Goal: Information Seeking & Learning: Learn about a topic

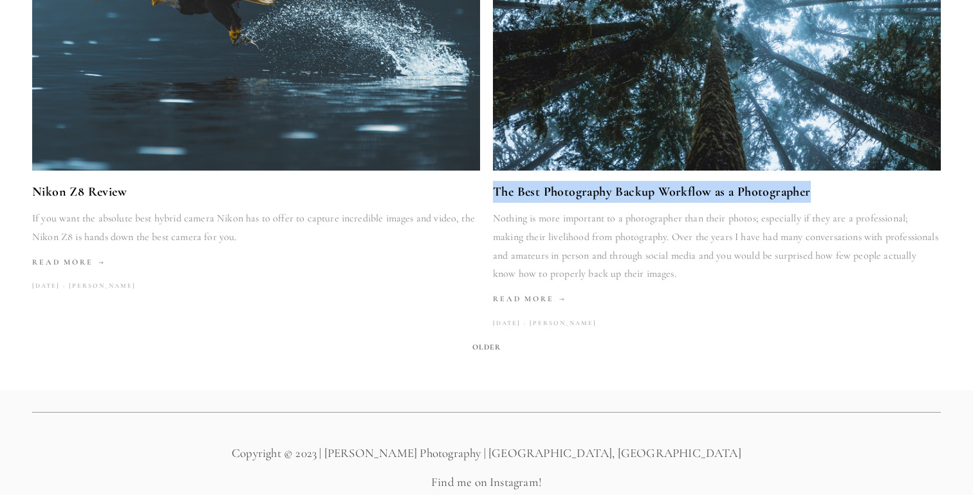
scroll to position [2195, 0]
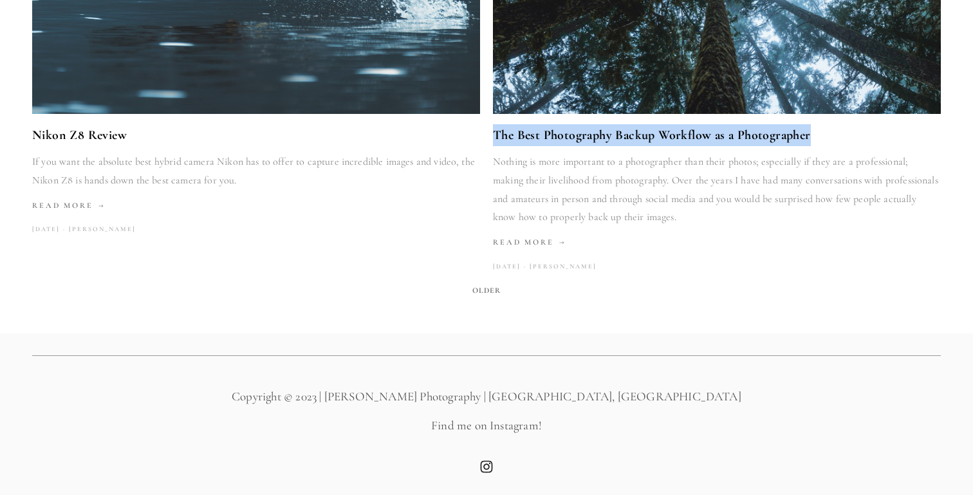
click at [487, 295] on span "Older" at bounding box center [486, 290] width 39 height 18
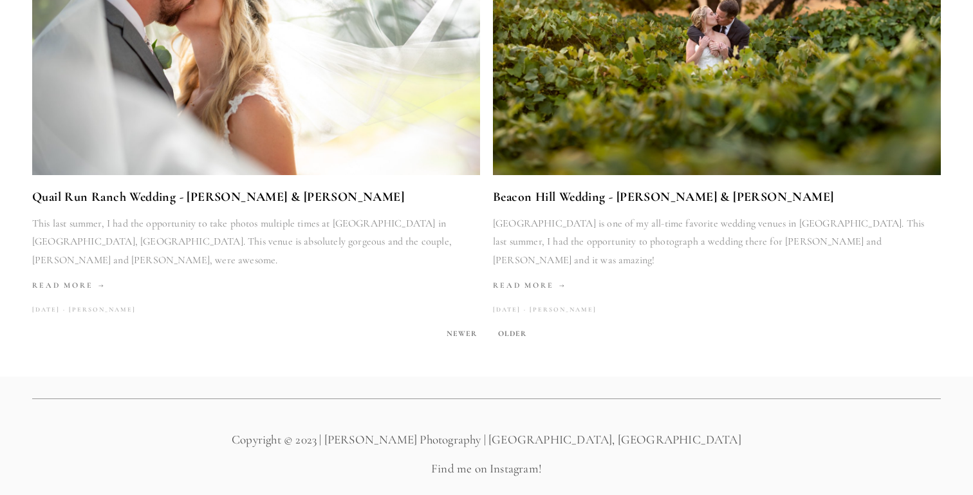
scroll to position [2195, 0]
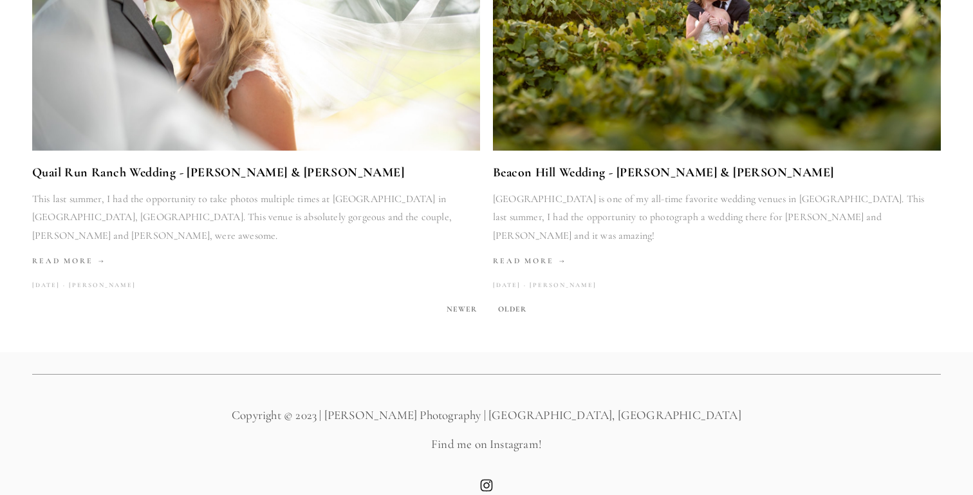
click at [507, 300] on span "Older" at bounding box center [512, 309] width 39 height 18
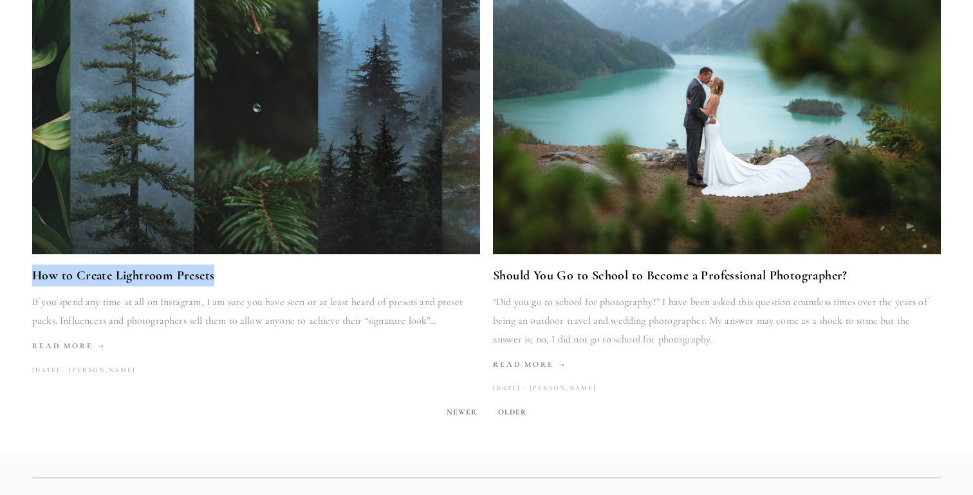
scroll to position [2187, 0]
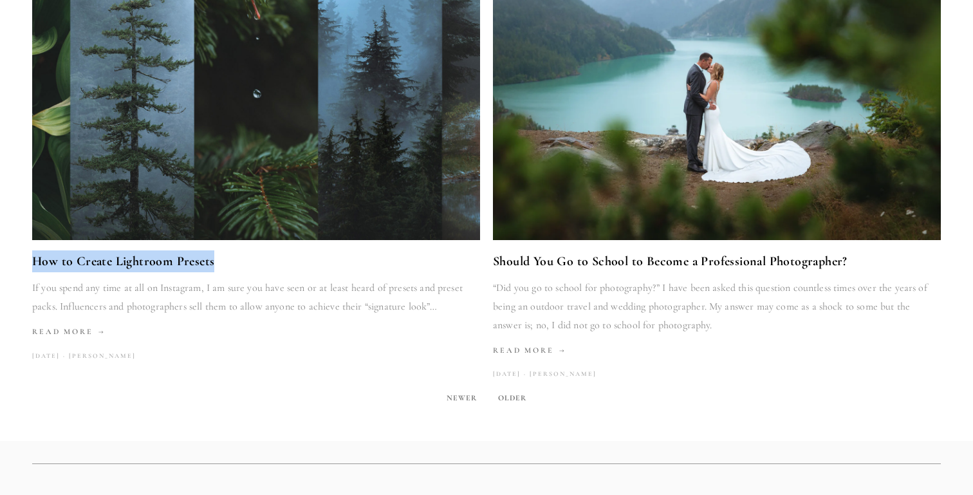
click at [525, 389] on span "Older" at bounding box center [512, 398] width 39 height 18
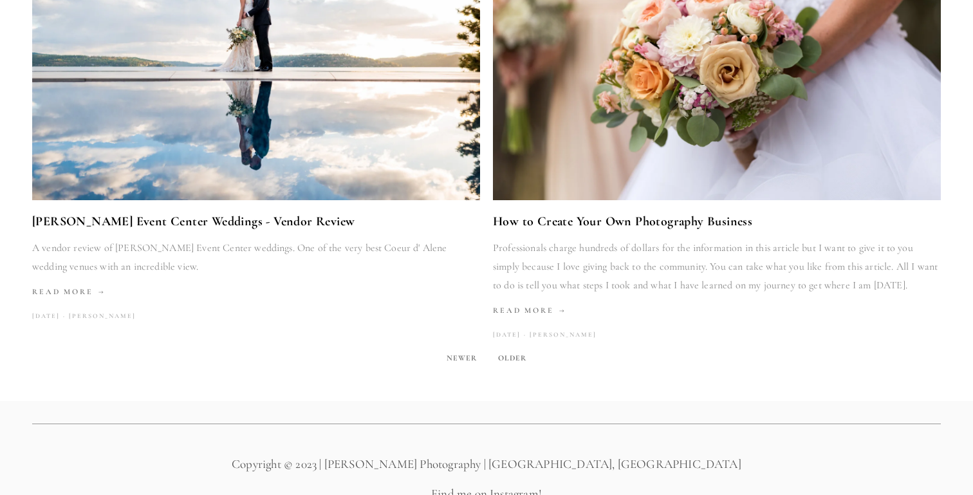
scroll to position [2213, 0]
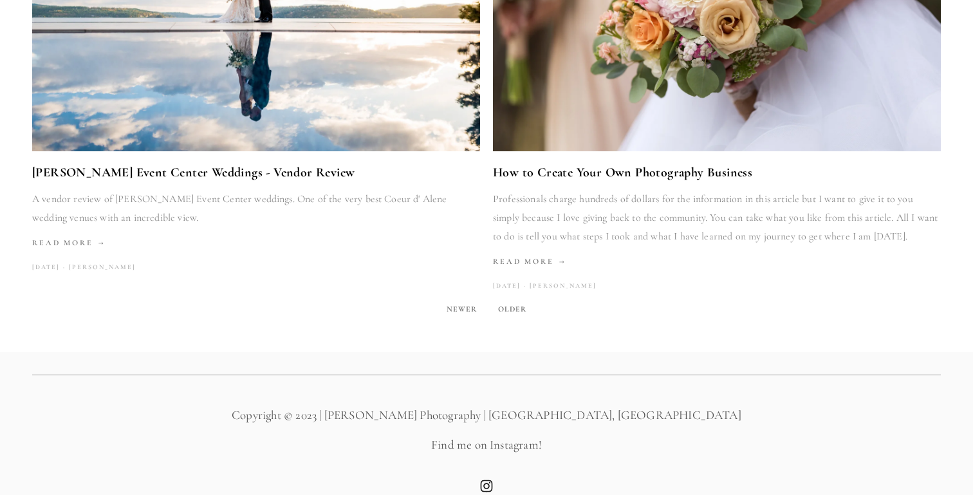
click at [529, 300] on span "Older" at bounding box center [512, 309] width 39 height 18
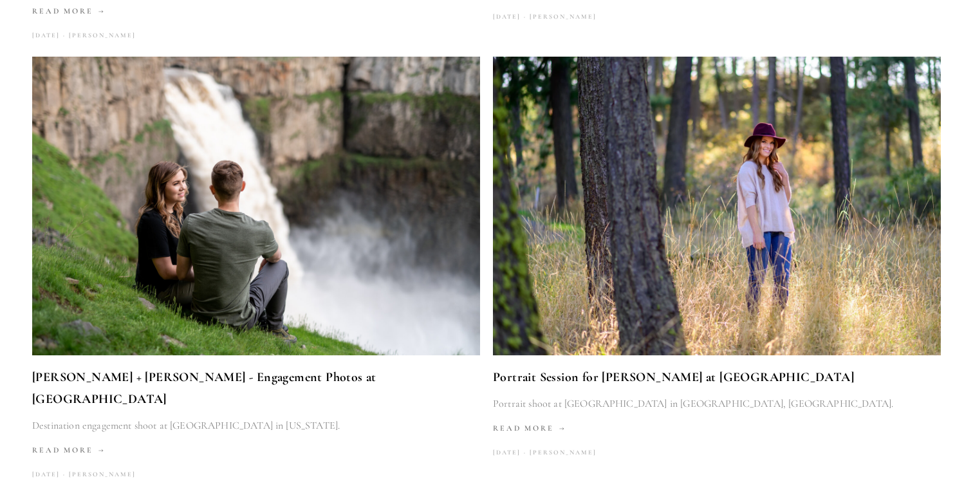
scroll to position [2068, 0]
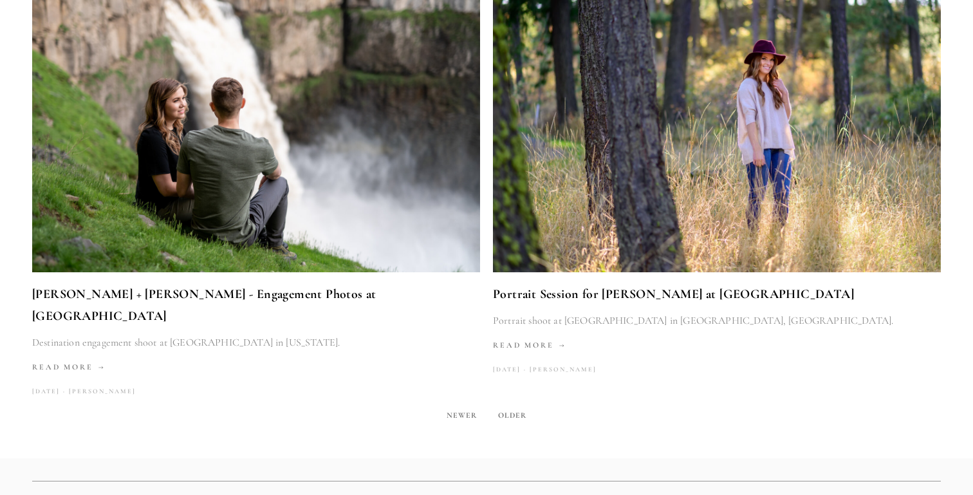
click at [496, 406] on span "Older" at bounding box center [512, 415] width 39 height 18
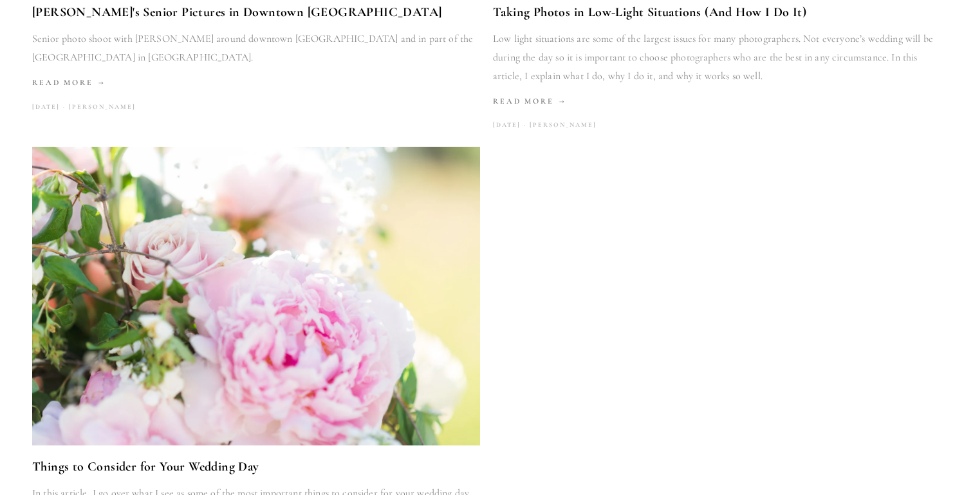
scroll to position [946, 0]
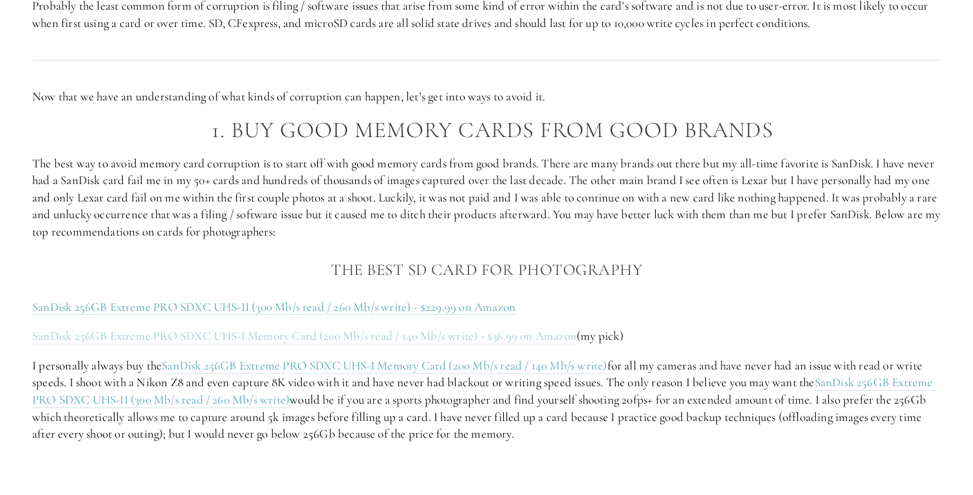
scroll to position [1126, 0]
click at [246, 338] on link "SanDisk 256GB Extreme PRO SDXC UHS-I Memory Card (200 Mb/s read / 140 Mb/s writ…" at bounding box center [304, 339] width 545 height 16
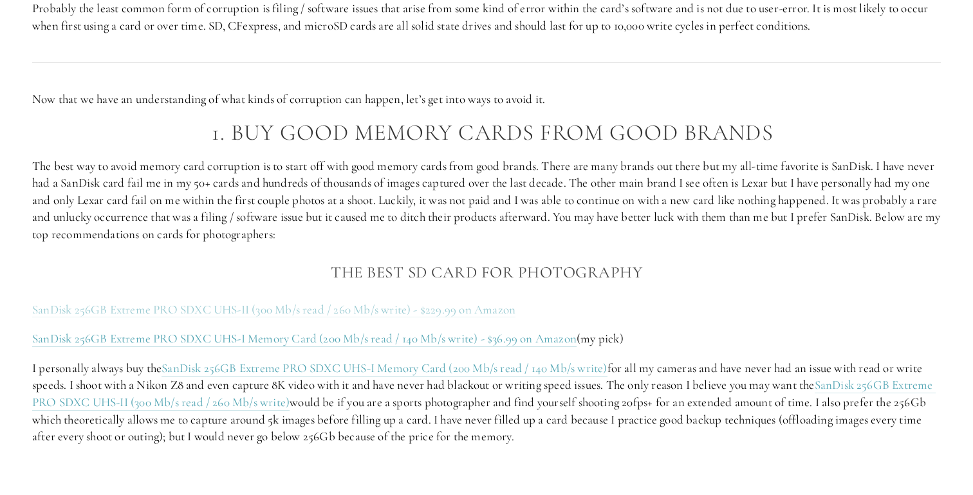
click at [256, 306] on link "SanDisk 256GB Extreme PRO SDXC UHS-II (300 Mb/s read / 260 Mb/s write) - $229.9…" at bounding box center [273, 310] width 483 height 16
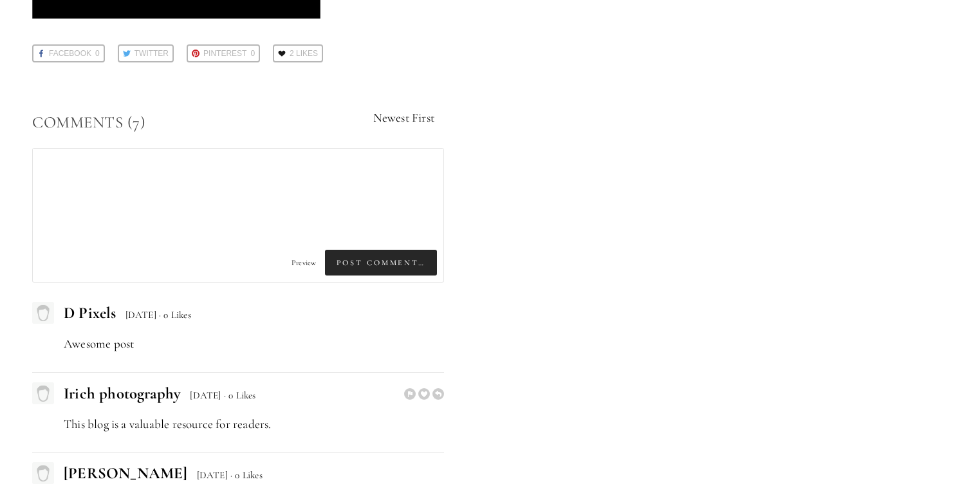
scroll to position [3491, 0]
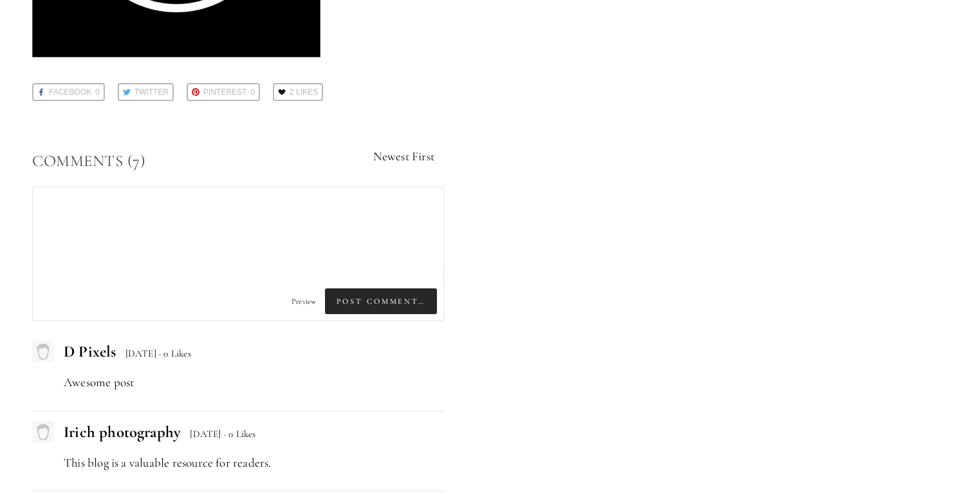
click at [260, 220] on textarea at bounding box center [238, 232] width 411 height 90
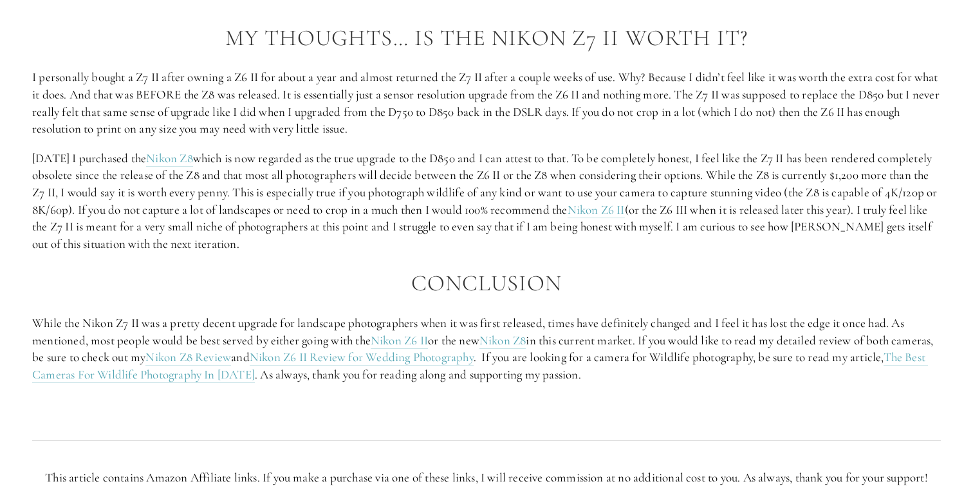
scroll to position [2335, 0]
drag, startPoint x: 192, startPoint y: 171, endPoint x: 308, endPoint y: 177, distance: 116.7
click at [306, 176] on p "Six months ago I purchased the Nikon Z8 which is now regarded as the true upgra…" at bounding box center [486, 199] width 909 height 103
click at [322, 279] on h2 "Conclusion" at bounding box center [486, 281] width 909 height 25
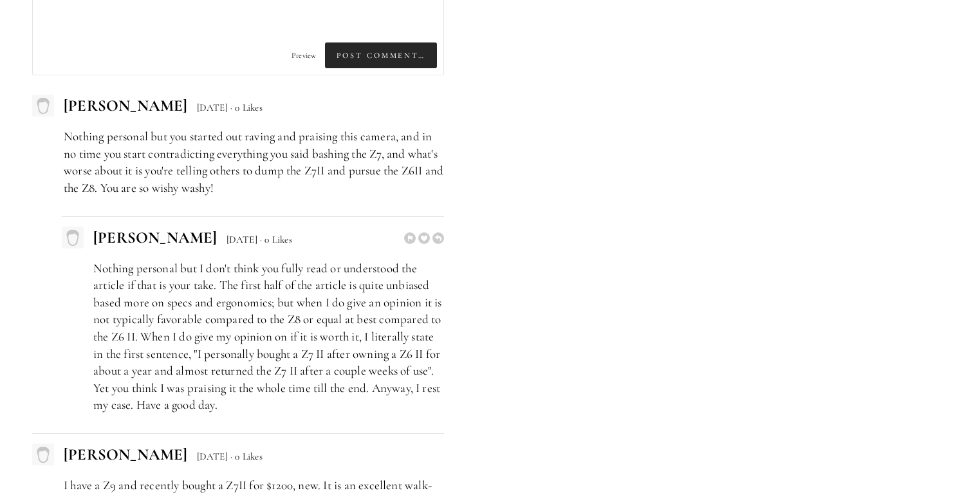
scroll to position [3353, 0]
click at [401, 183] on p "Nothing personal but you started out raving and praising this camera, and in no…" at bounding box center [254, 163] width 380 height 68
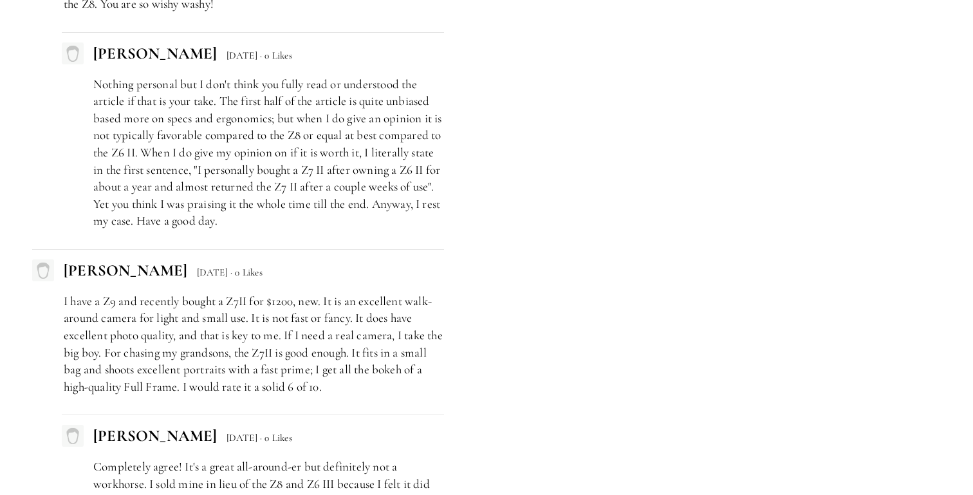
scroll to position [3539, 0]
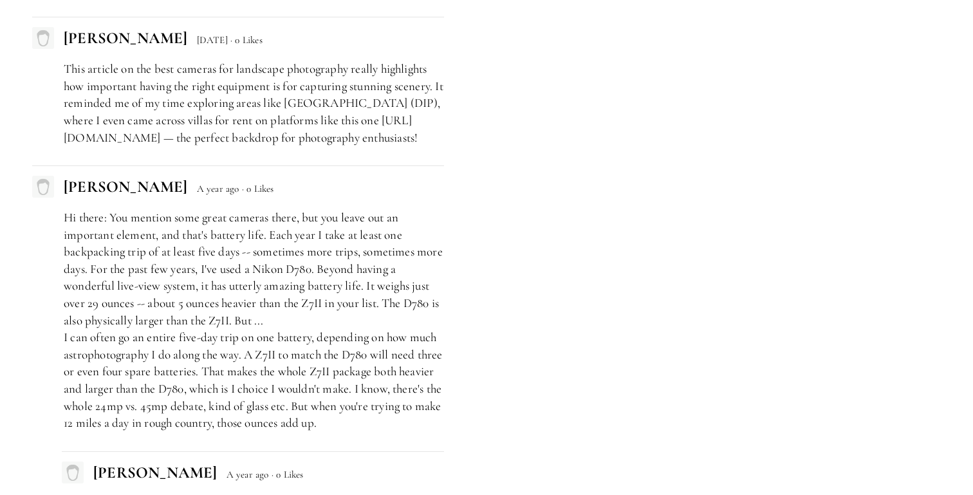
scroll to position [5454, 0]
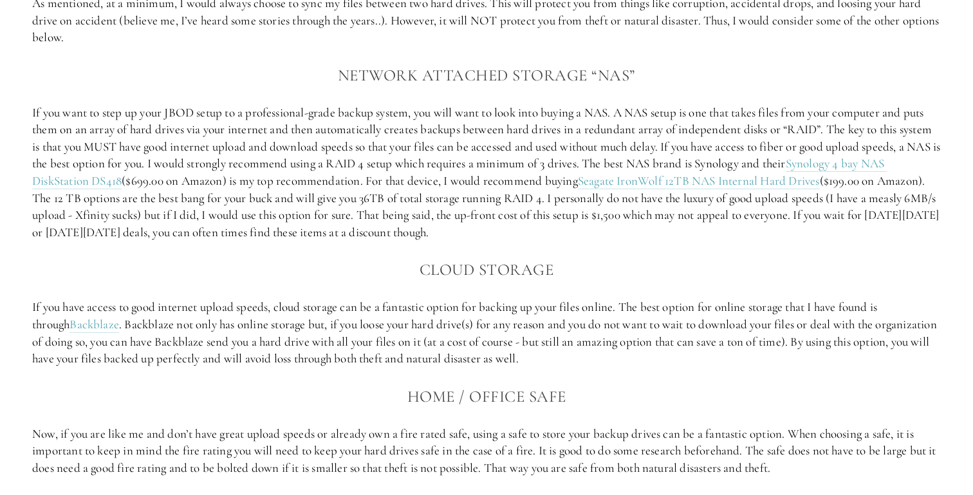
scroll to position [1615, 0]
click at [70, 332] on link "Backblaze" at bounding box center [95, 324] width 50 height 16
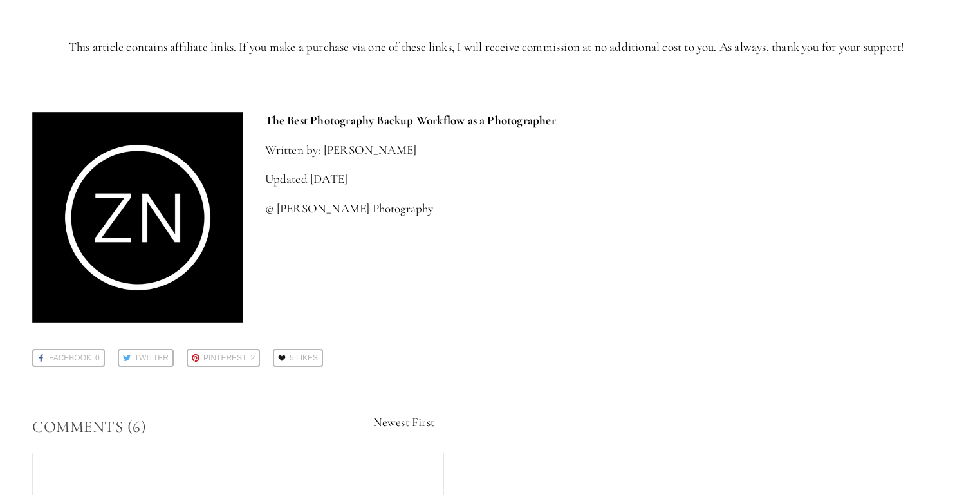
scroll to position [2962, 0]
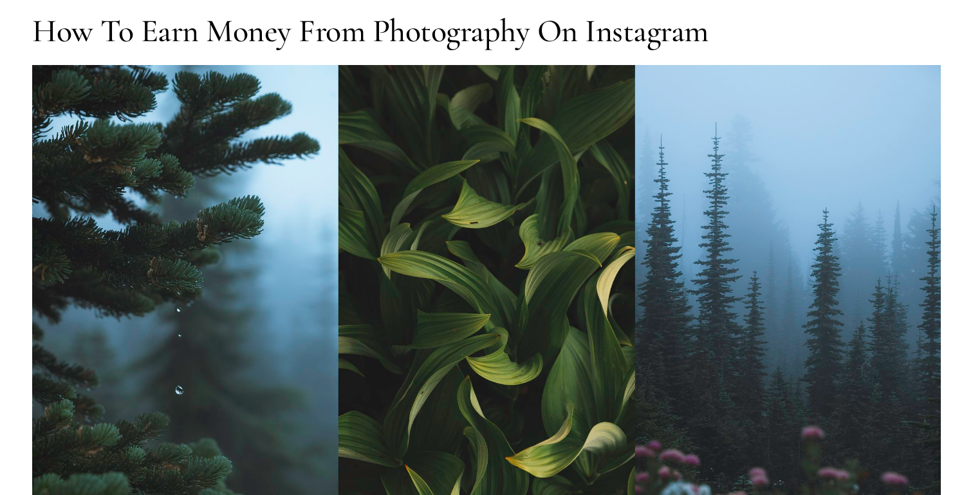
scroll to position [80, 0]
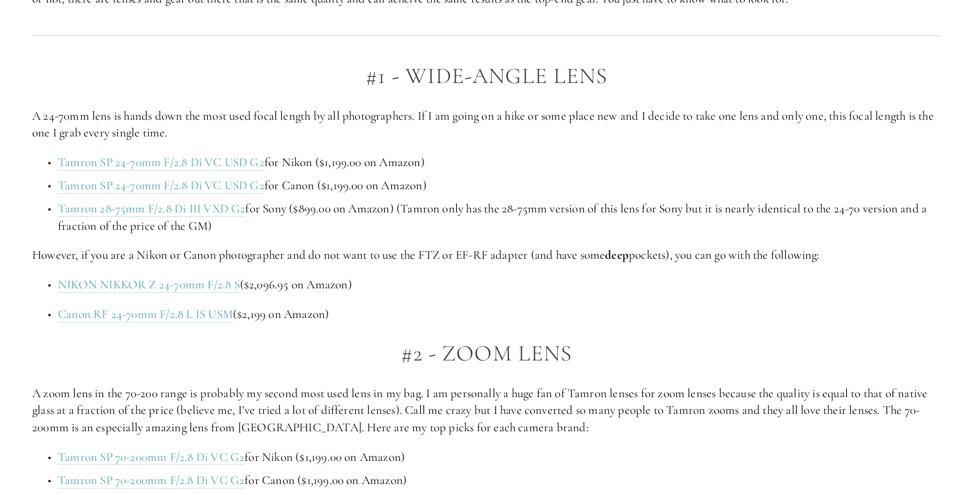
scroll to position [884, 0]
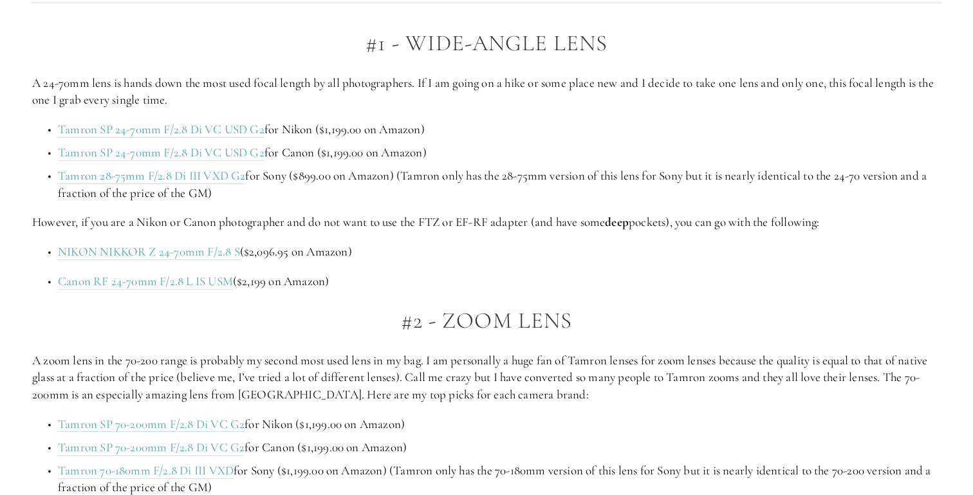
click at [248, 165] on ul "Tamron SP 24-70mm F/2.8 Di VC USD G2 for Nikon ($1,199.00 on Amazon) Tamron SP …" at bounding box center [486, 161] width 909 height 80
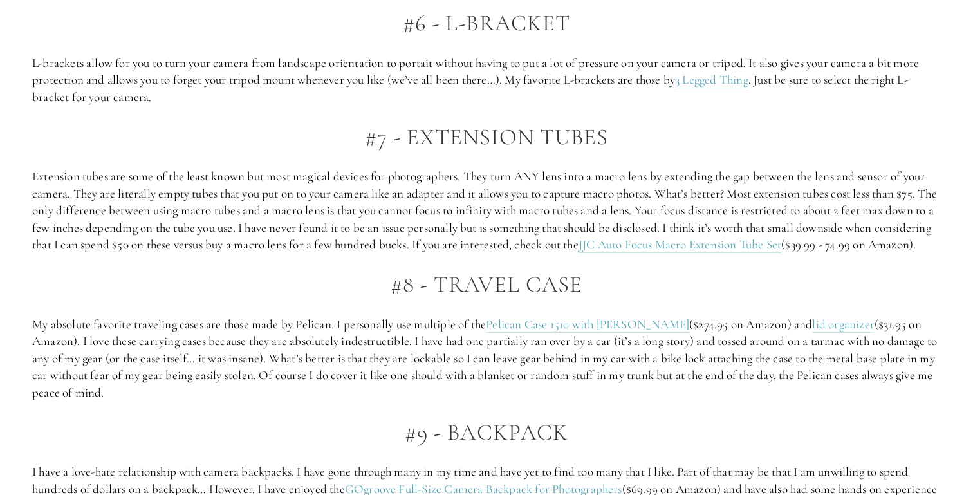
scroll to position [2866, 0]
click at [705, 80] on link "3 Legged Thing" at bounding box center [711, 79] width 73 height 16
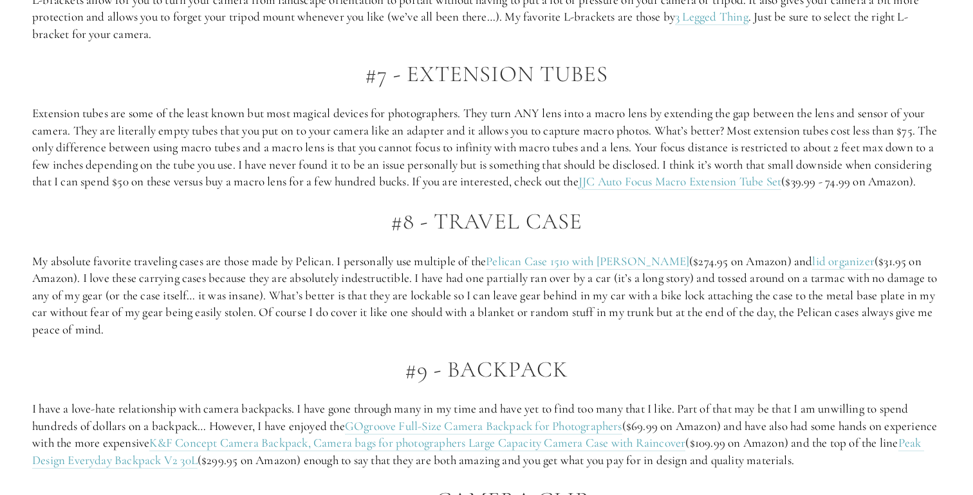
scroll to position [2930, 0]
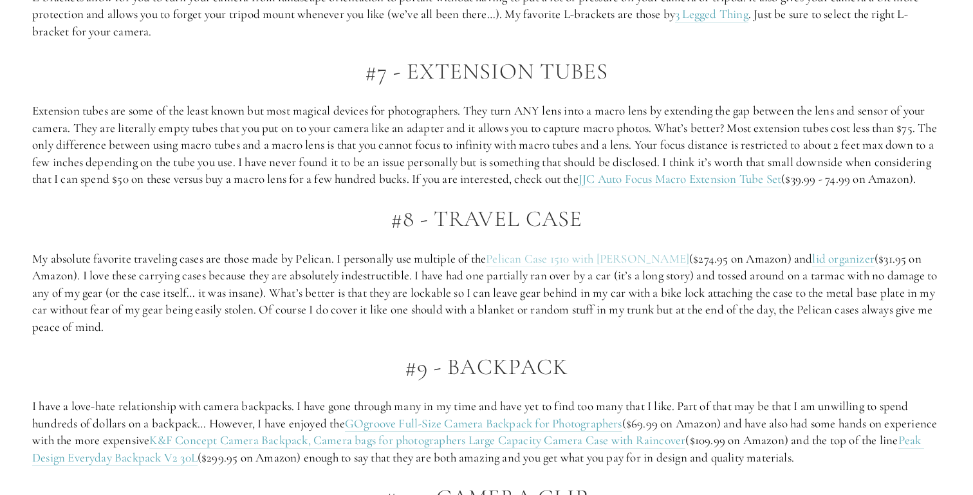
click at [553, 267] on link "Pelican Case 1510 with Padded Dividers" at bounding box center [587, 259] width 203 height 16
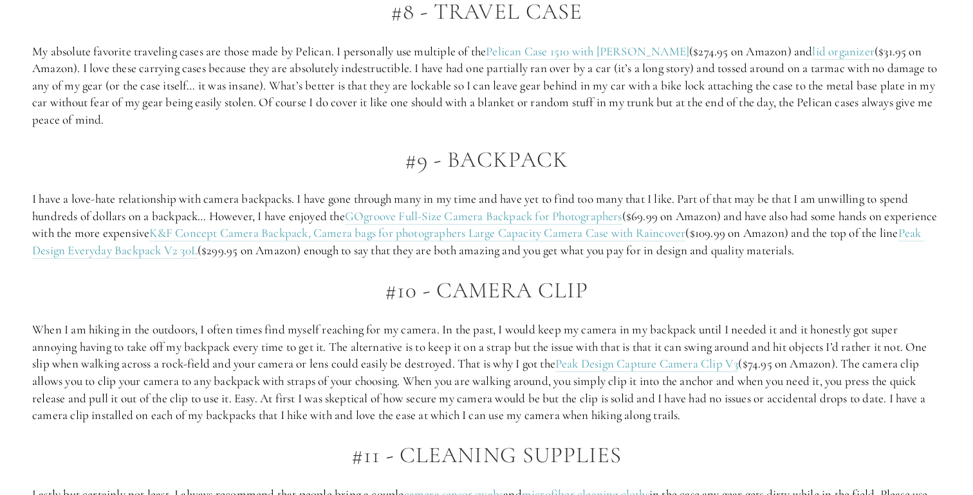
scroll to position [3155, 0]
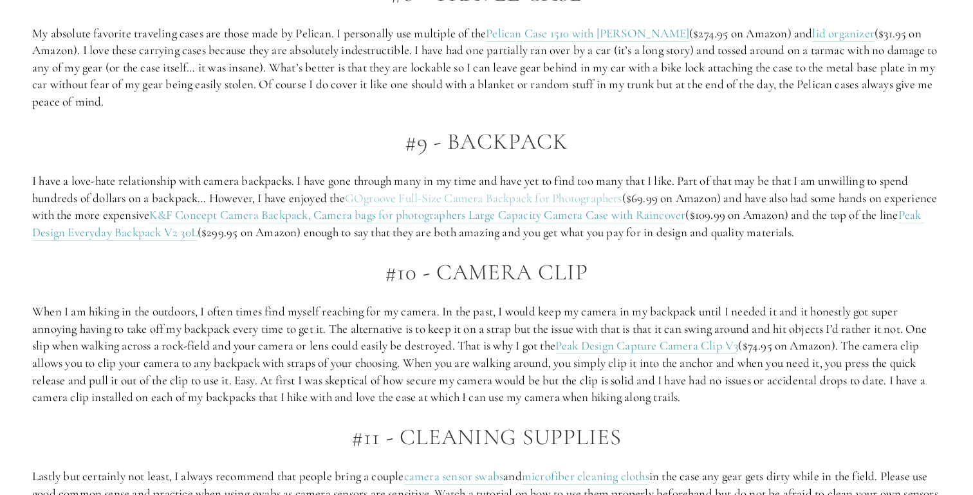
click at [402, 207] on link "GOgroove Full-Size Camera Backpack for Photographers" at bounding box center [483, 199] width 277 height 16
click at [581, 223] on link "K&F Concept Camera Backpack, Camera bags for photographers Large Capacity Camer…" at bounding box center [417, 215] width 536 height 16
click at [191, 241] on link "Peak Design Everyday Backpack V2 30L" at bounding box center [478, 223] width 892 height 33
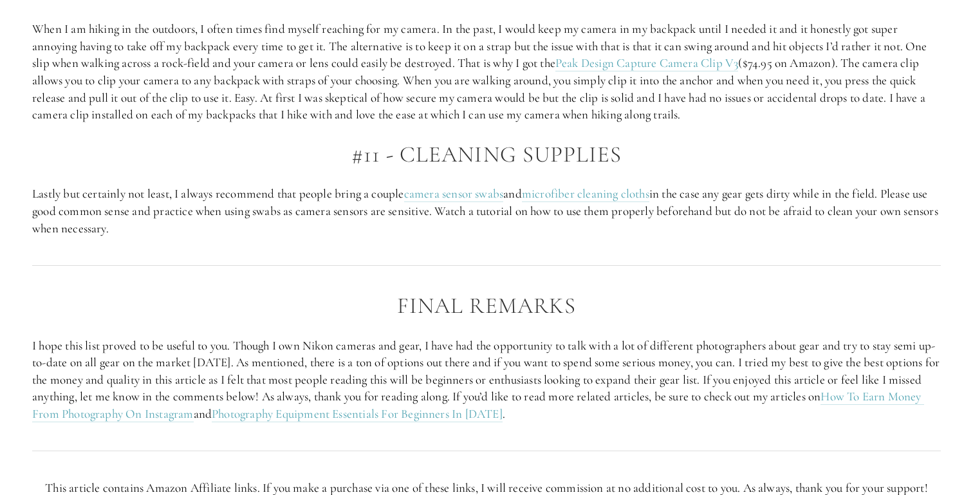
scroll to position [3449, 0]
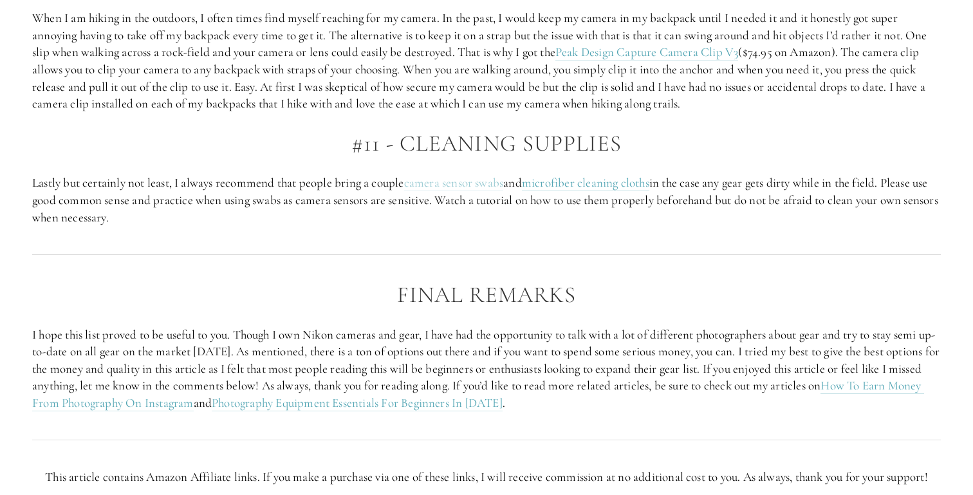
click at [472, 191] on link "camera sensor swabs" at bounding box center [454, 183] width 100 height 16
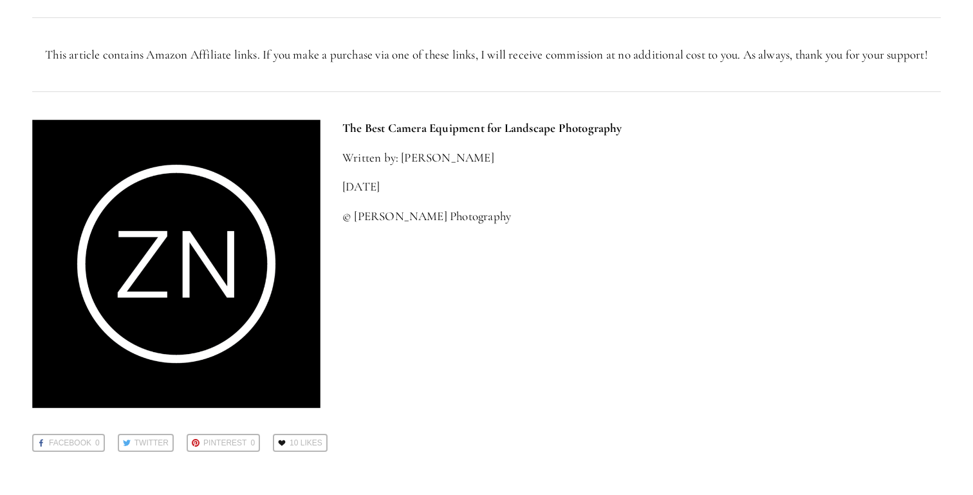
scroll to position [3873, 0]
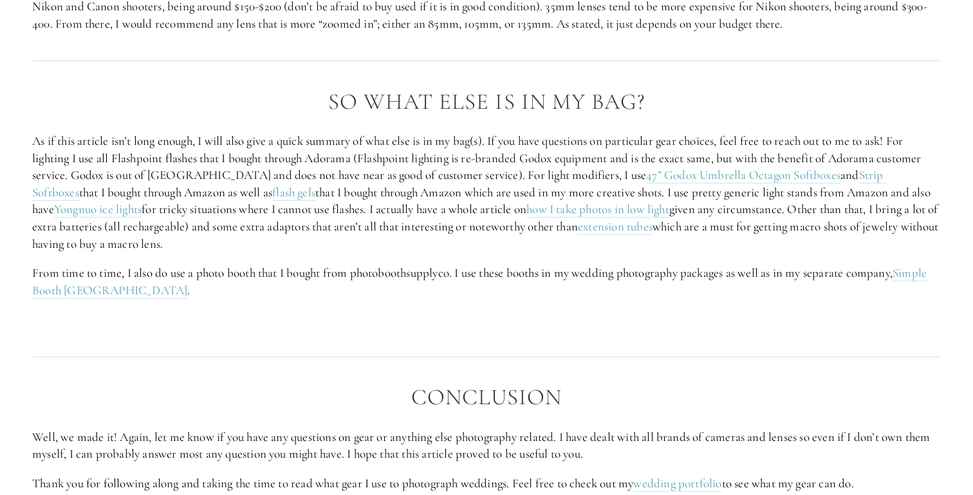
scroll to position [5228, 0]
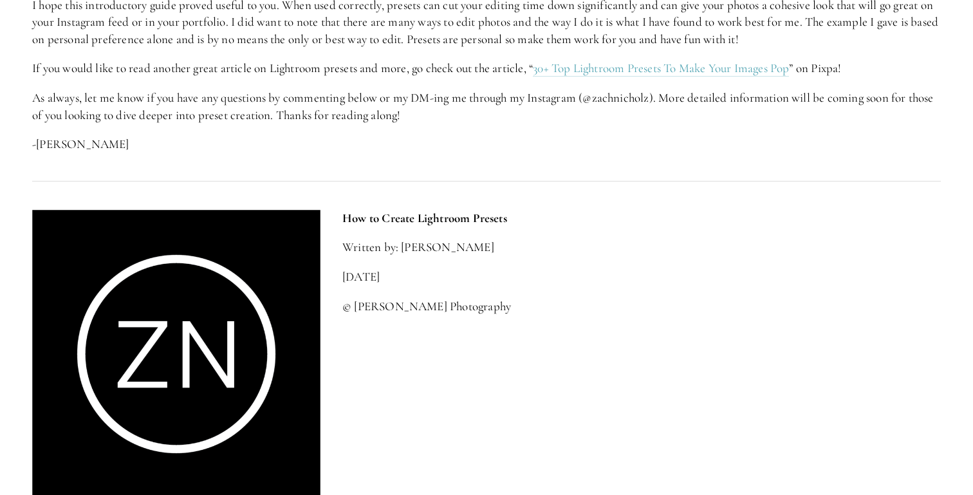
scroll to position [4013, 0]
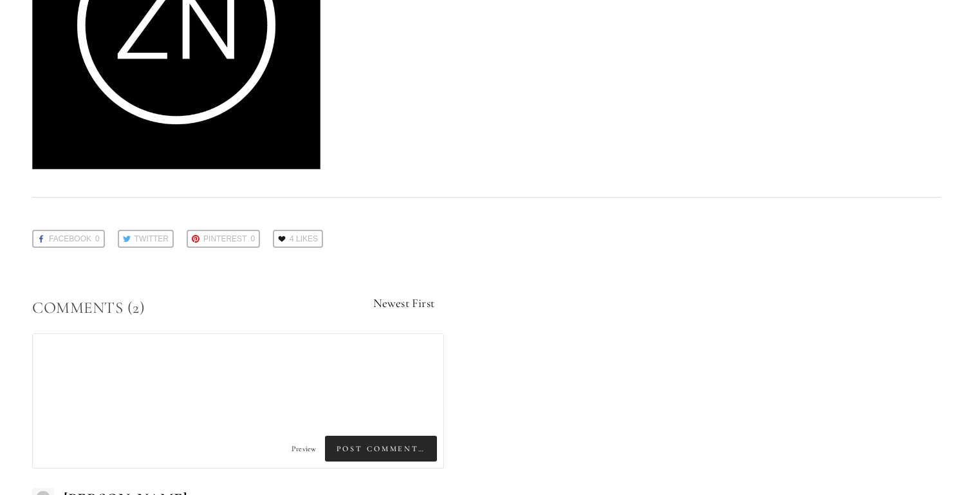
scroll to position [6317, 0]
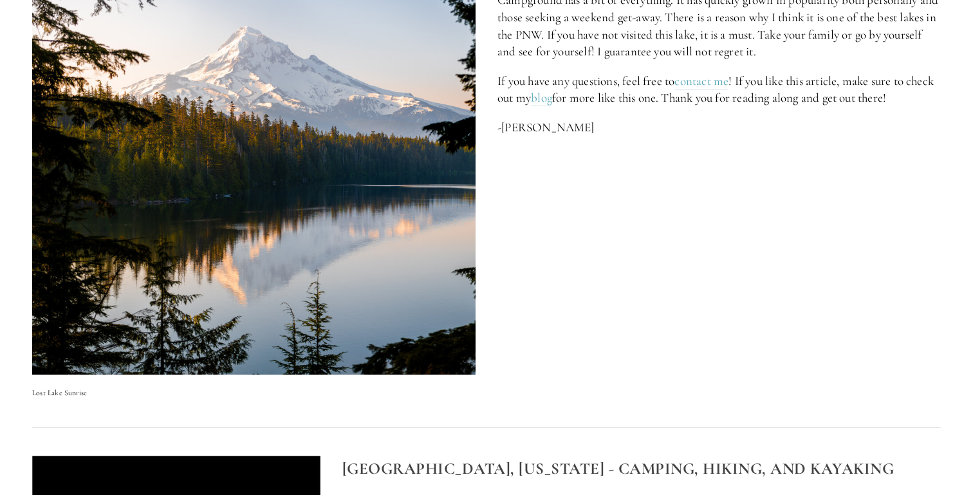
scroll to position [4124, 0]
